Goal: Transaction & Acquisition: Purchase product/service

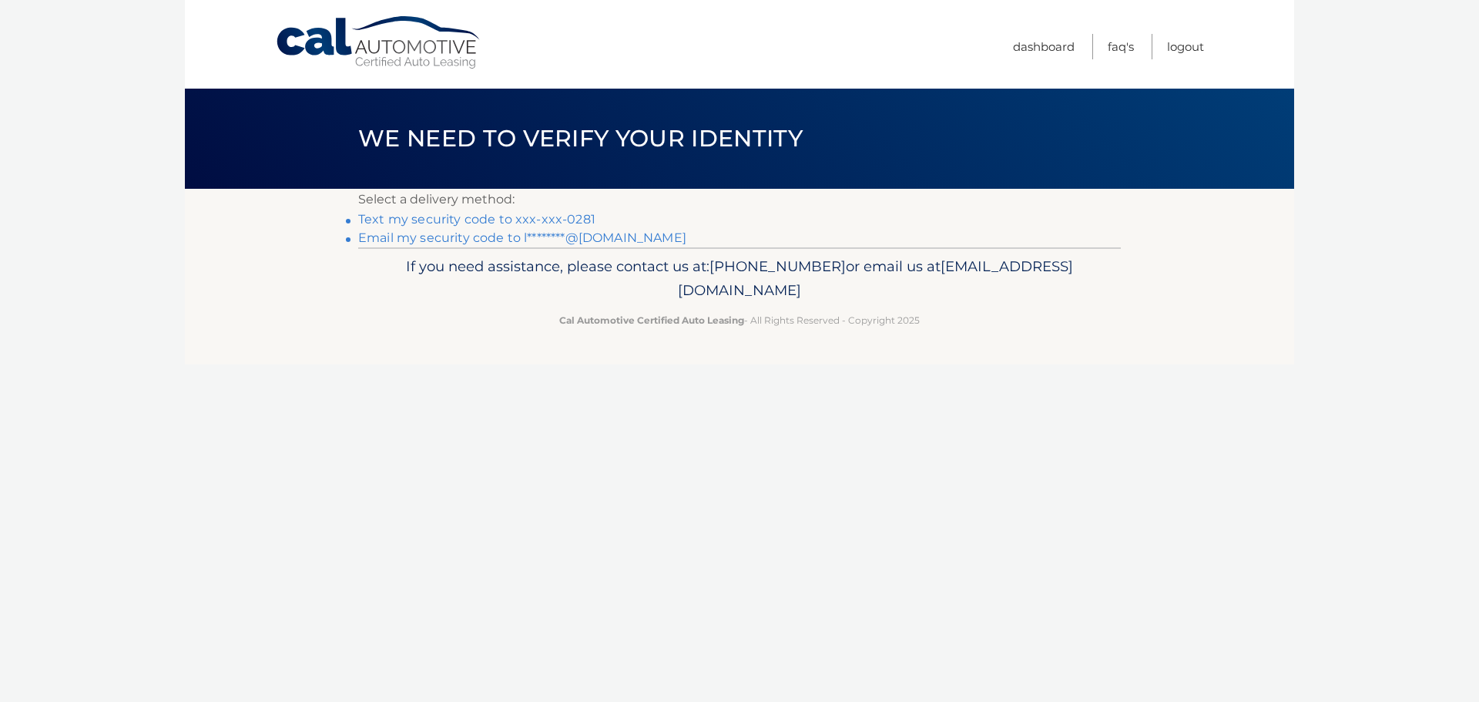
click at [525, 217] on link "Text my security code to xxx-xxx-0281" at bounding box center [476, 219] width 237 height 15
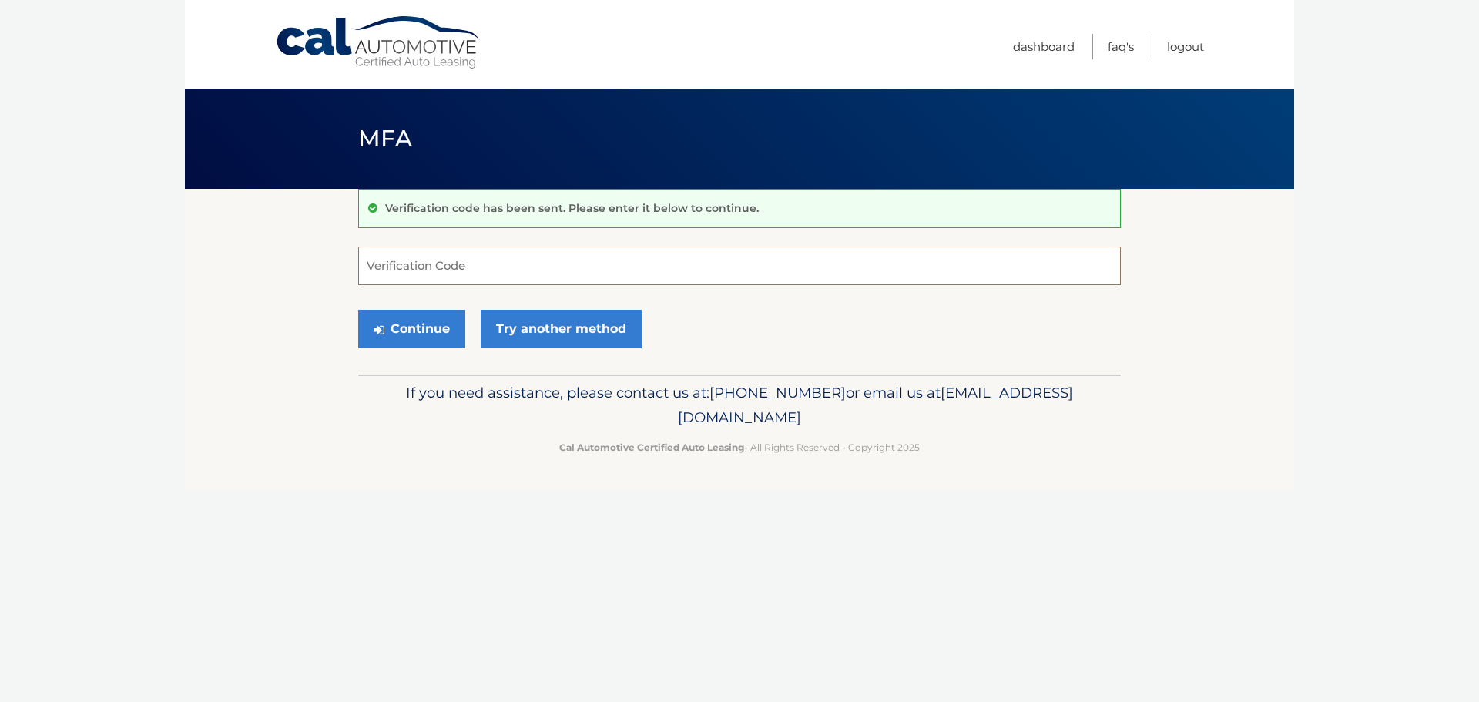
click at [490, 263] on input "Verification Code" at bounding box center [739, 265] width 763 height 39
type input "780763"
click at [409, 321] on button "Continue" at bounding box center [411, 329] width 107 height 39
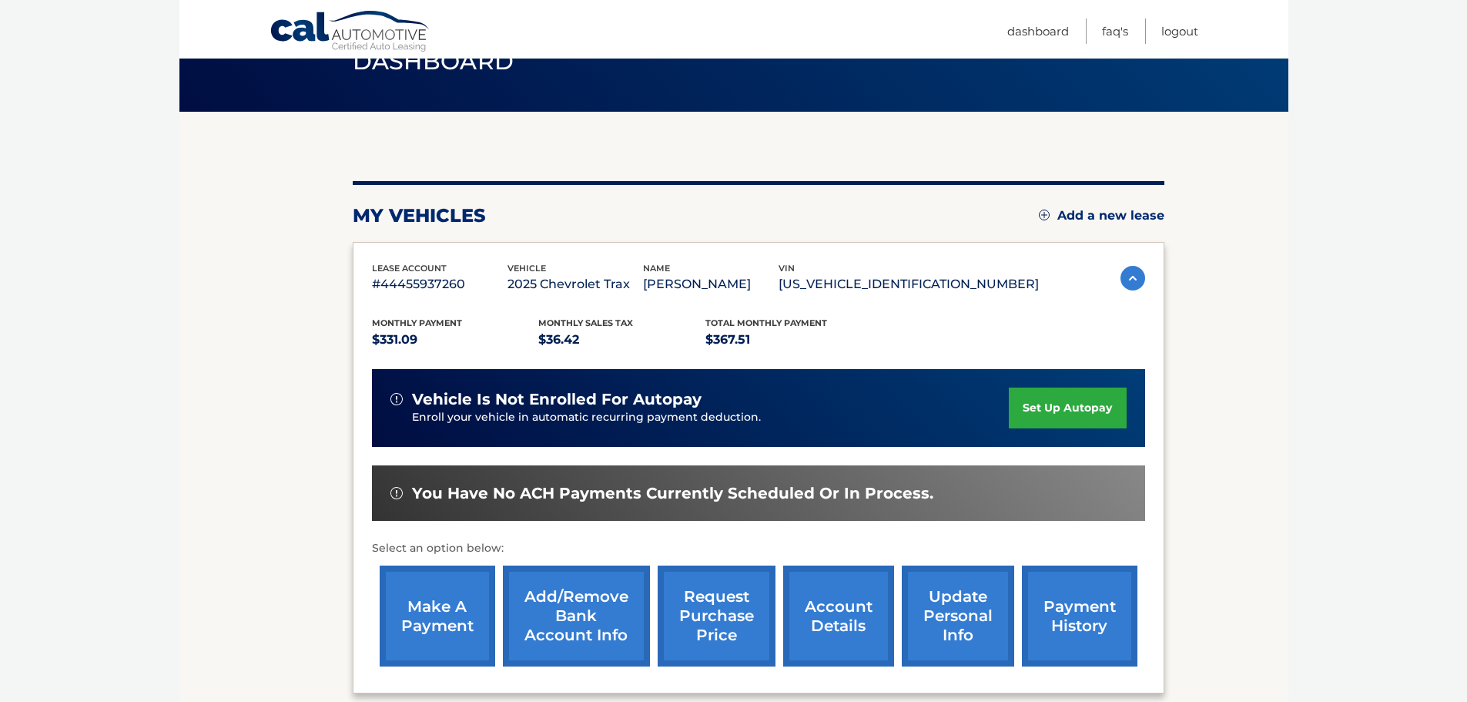
scroll to position [154, 0]
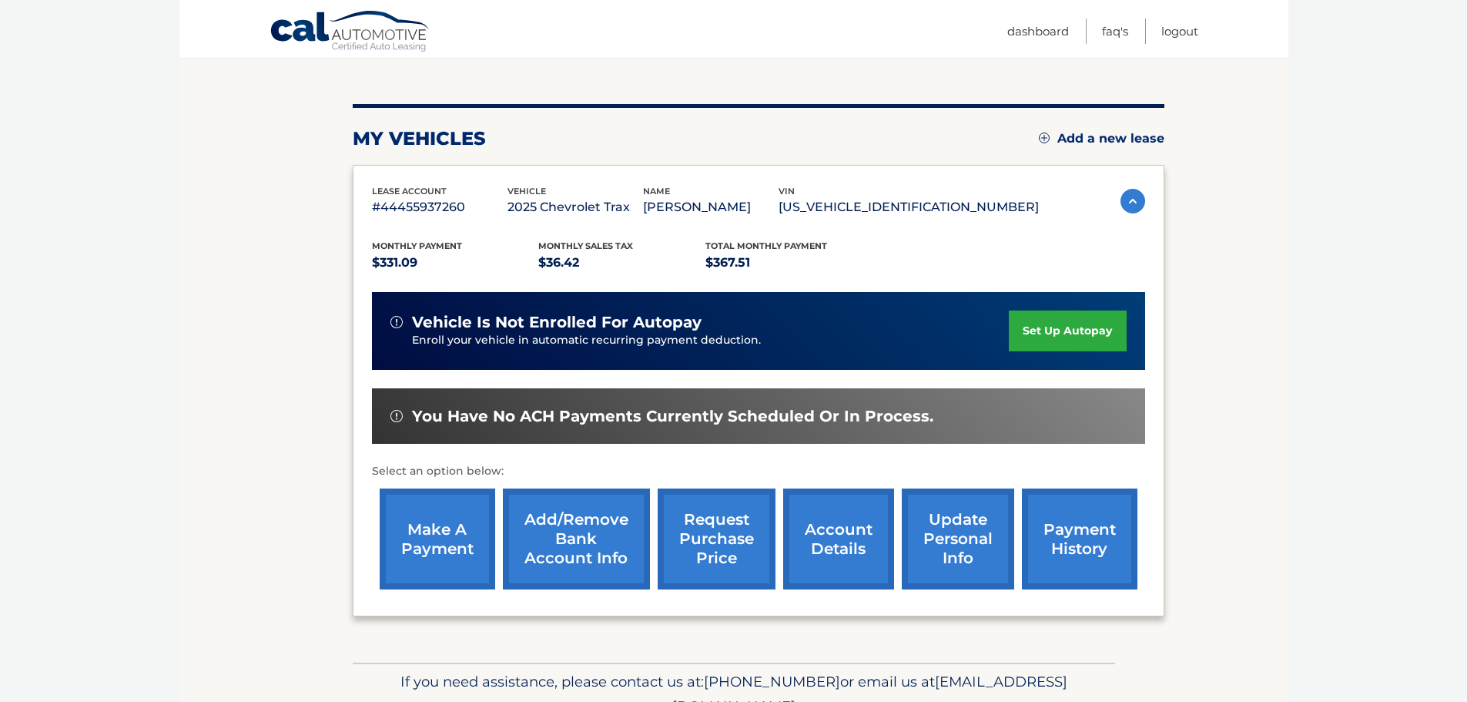
click at [446, 531] on link "make a payment" at bounding box center [438, 538] width 116 height 101
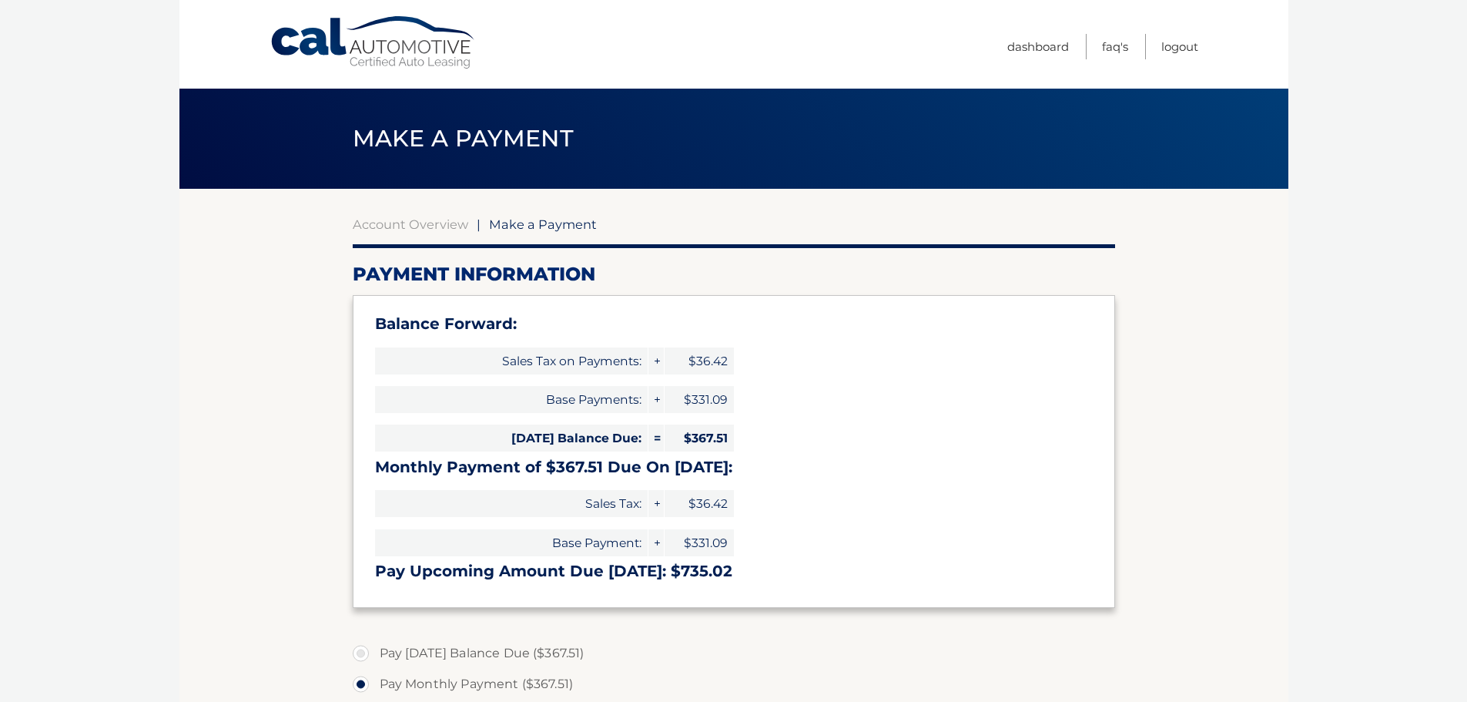
select select "NmE3YjkyOWQtMDcwNy00NjU1LWFhZGEtZGIzZmVmN2RkZWM2"
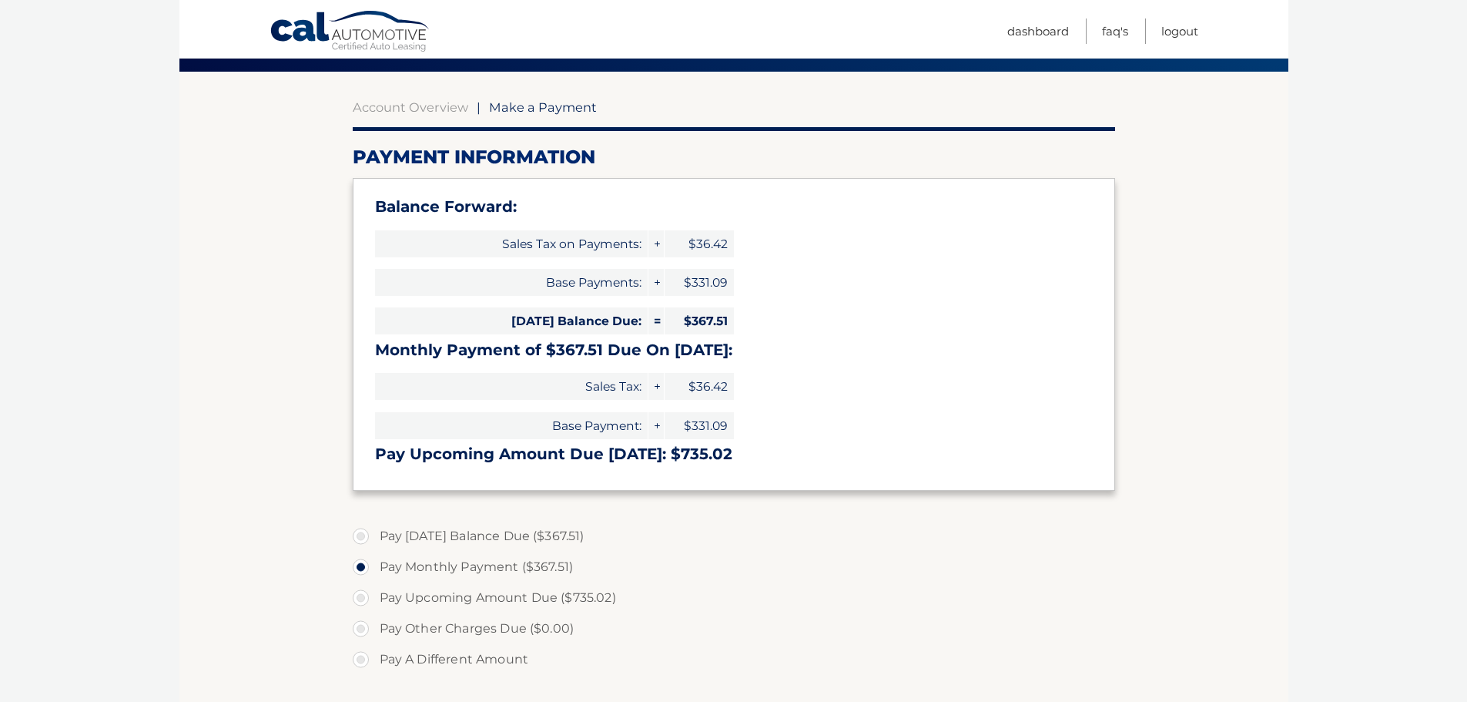
scroll to position [154, 0]
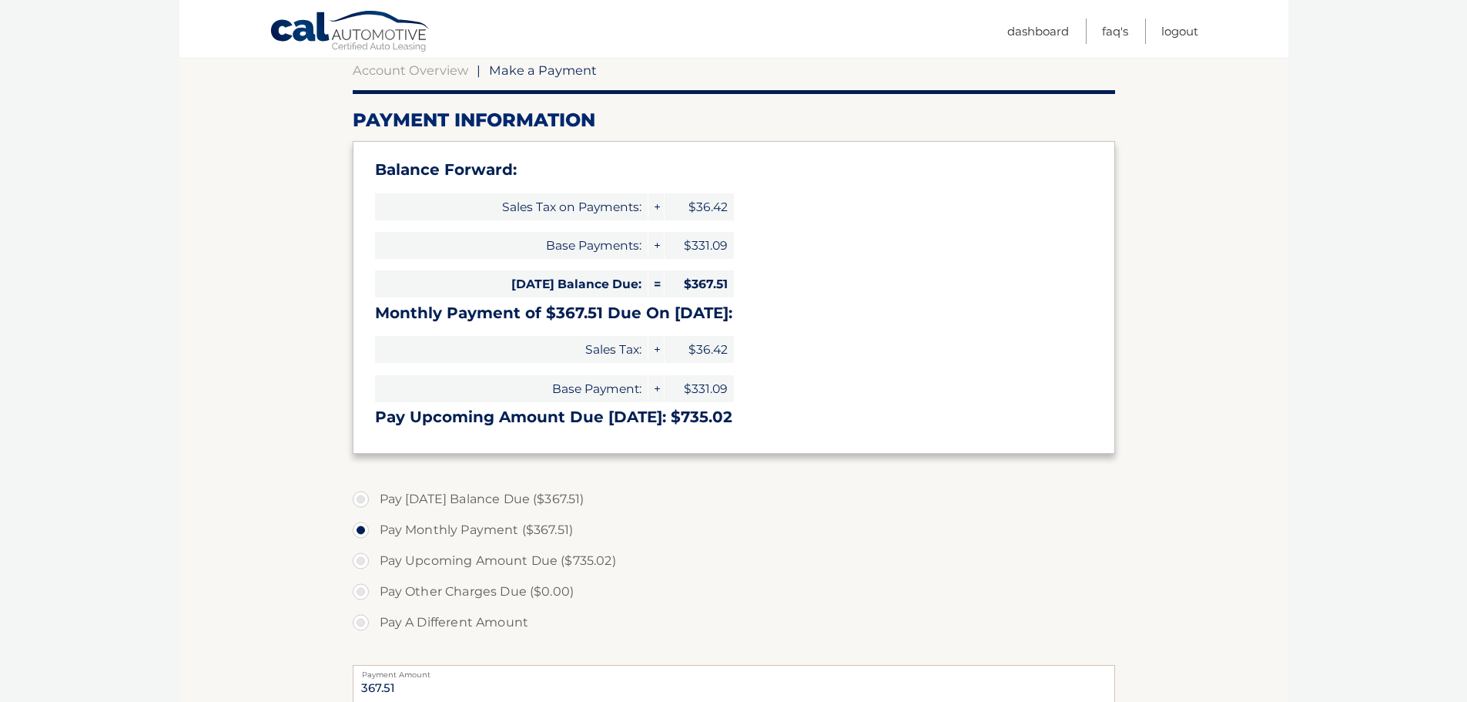
click at [357, 502] on label "Pay Today's Balance Due ($367.51)" at bounding box center [734, 499] width 763 height 31
click at [359, 502] on input "Pay Today's Balance Due ($367.51)" at bounding box center [366, 496] width 15 height 25
radio input "true"
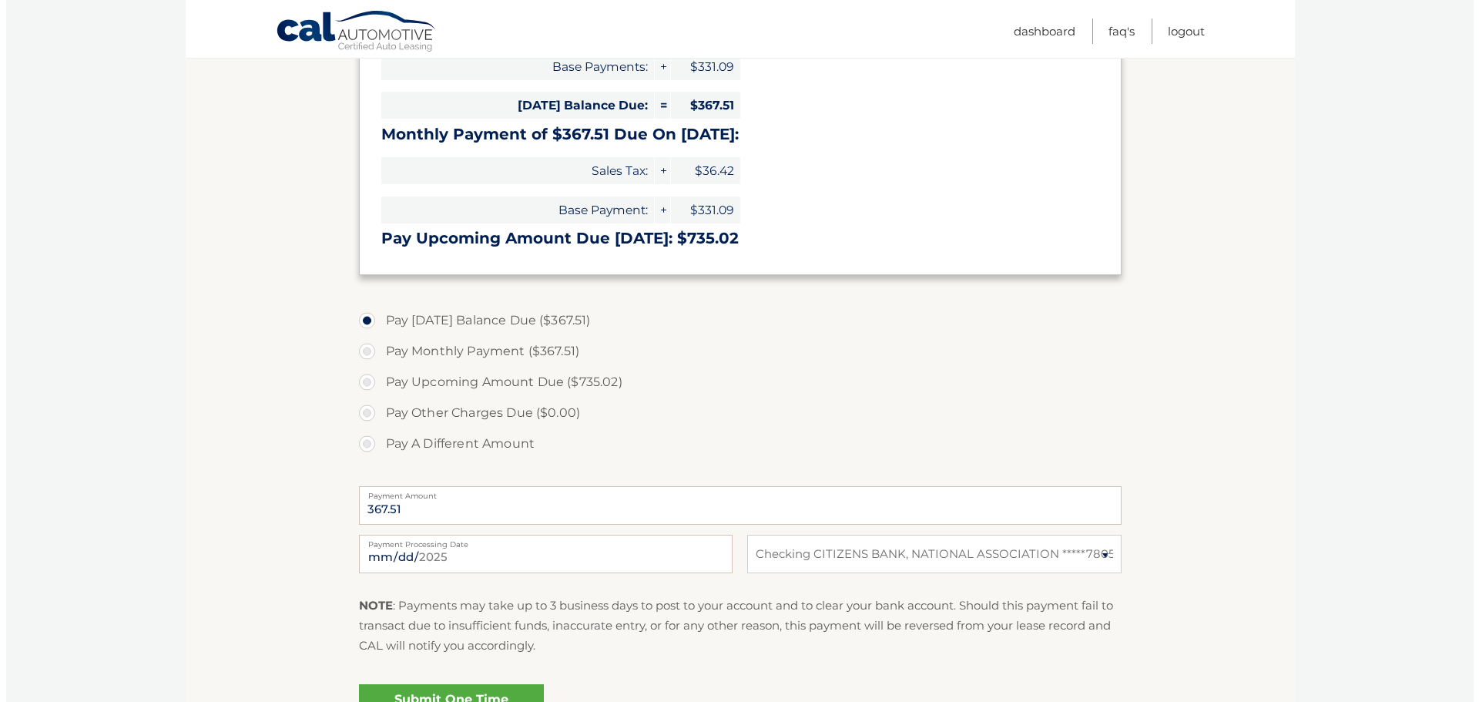
scroll to position [385, 0]
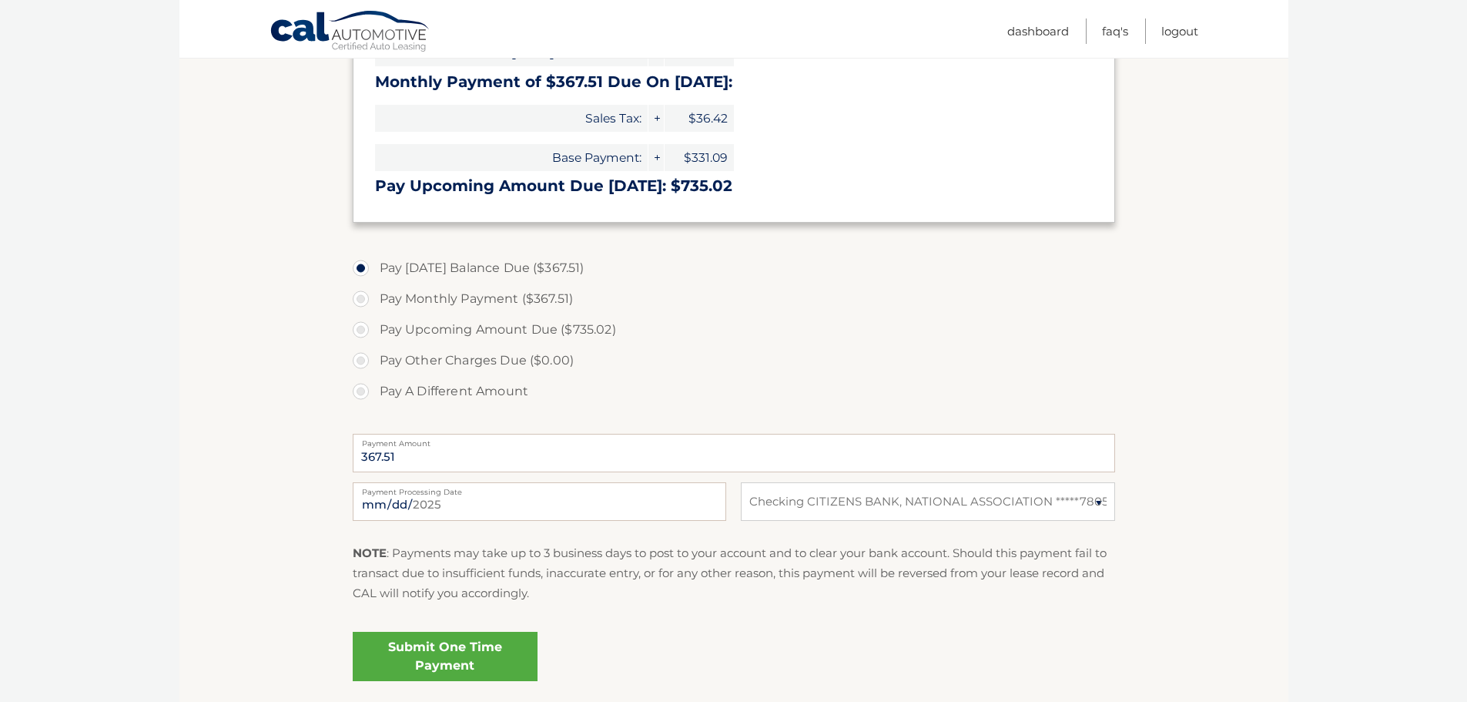
click at [444, 649] on link "Submit One Time Payment" at bounding box center [445, 656] width 185 height 49
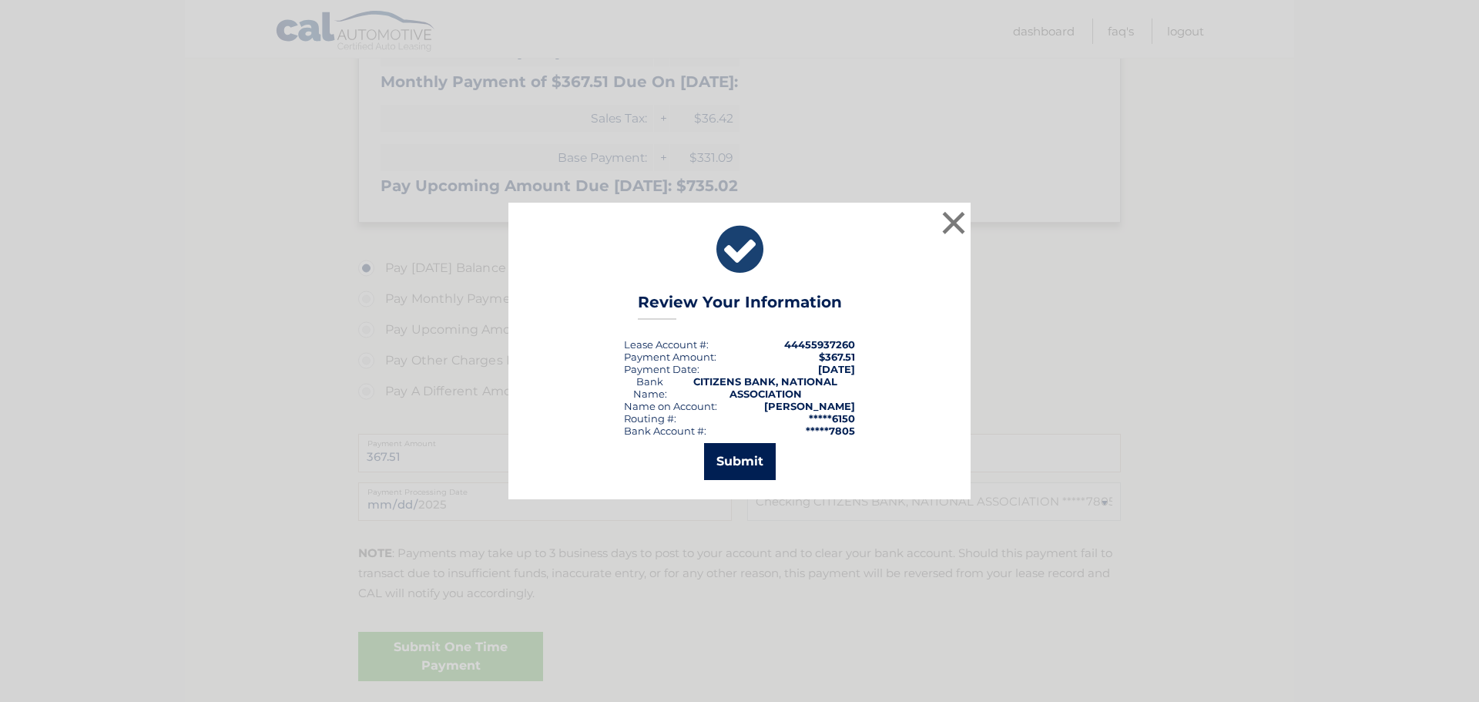
click at [755, 458] on button "Submit" at bounding box center [740, 461] width 72 height 37
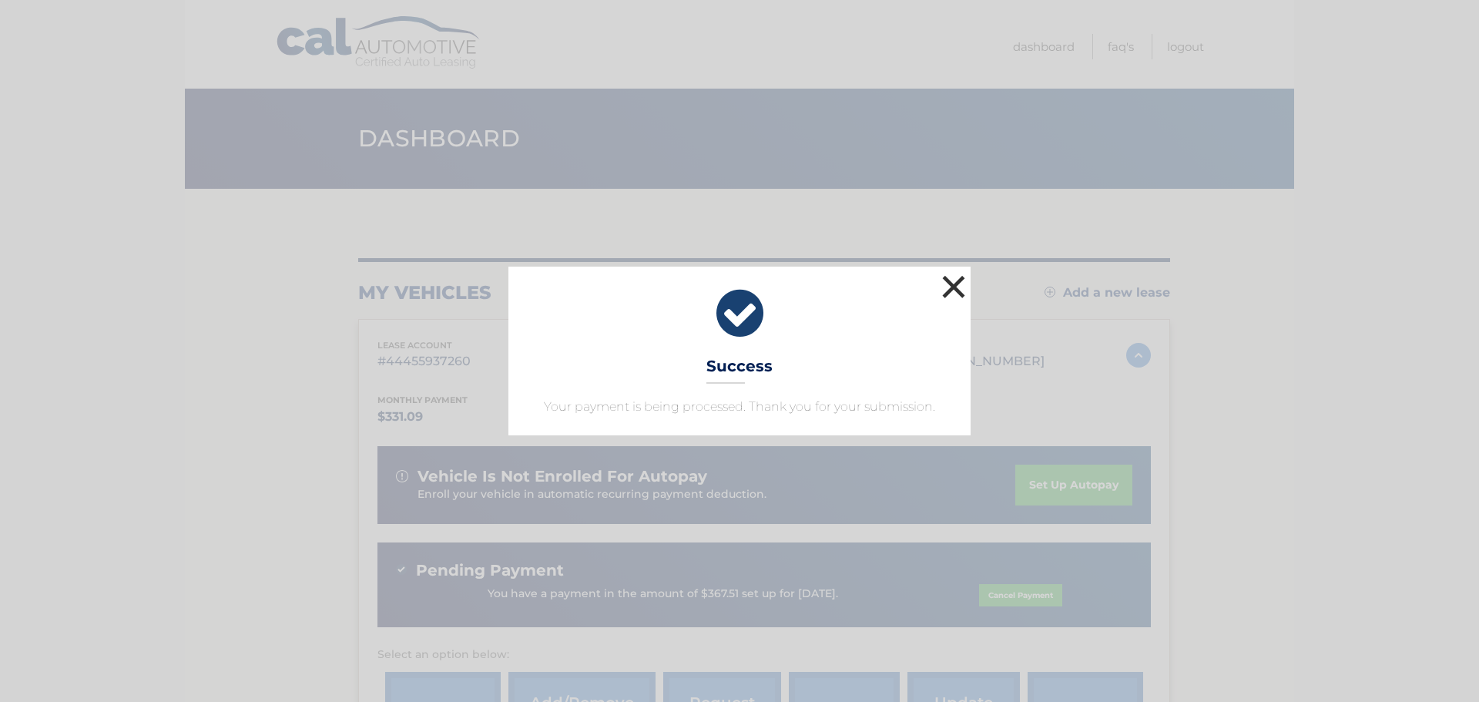
click at [948, 281] on button "×" at bounding box center [953, 286] width 31 height 31
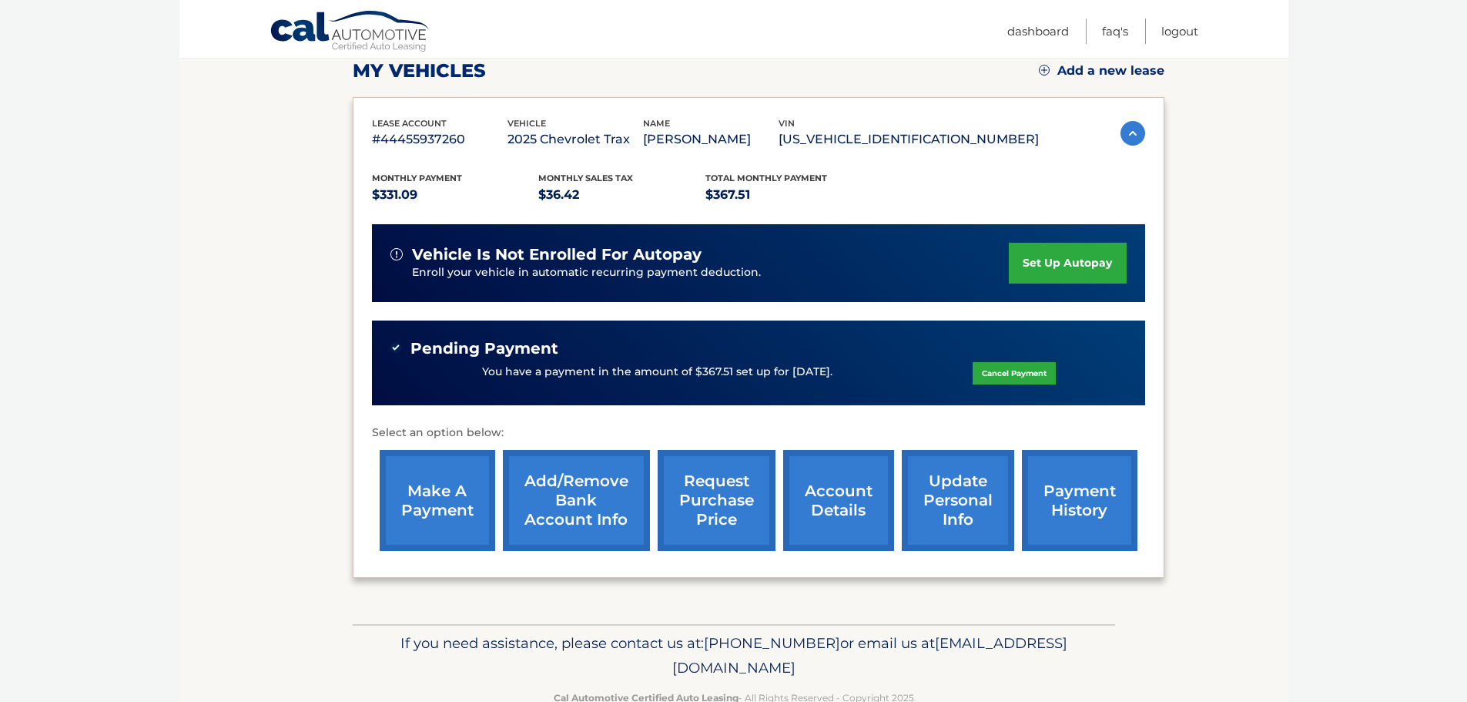
scroll to position [184, 0]
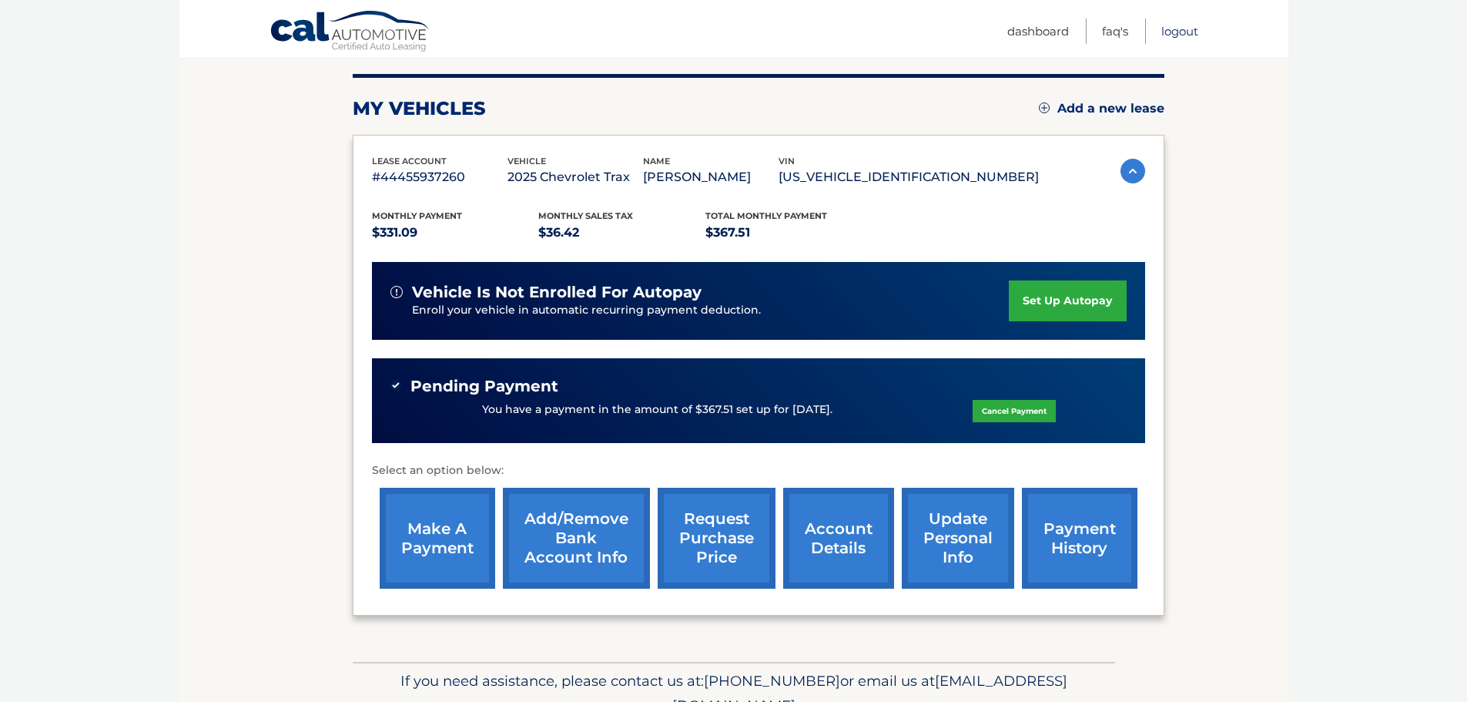
click at [1174, 35] on link "Logout" at bounding box center [1179, 30] width 37 height 25
